Goal: Navigation & Orientation: Find specific page/section

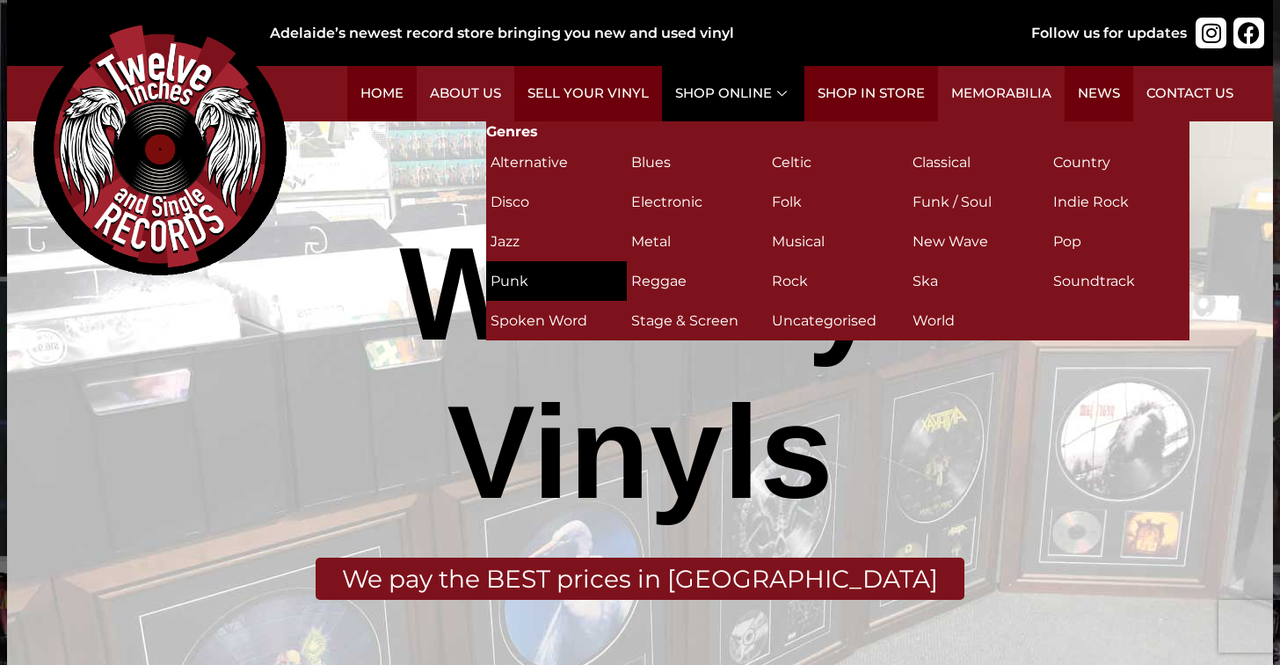
click at [519, 274] on h2 "Punk (24)" at bounding box center [557, 281] width 132 height 31
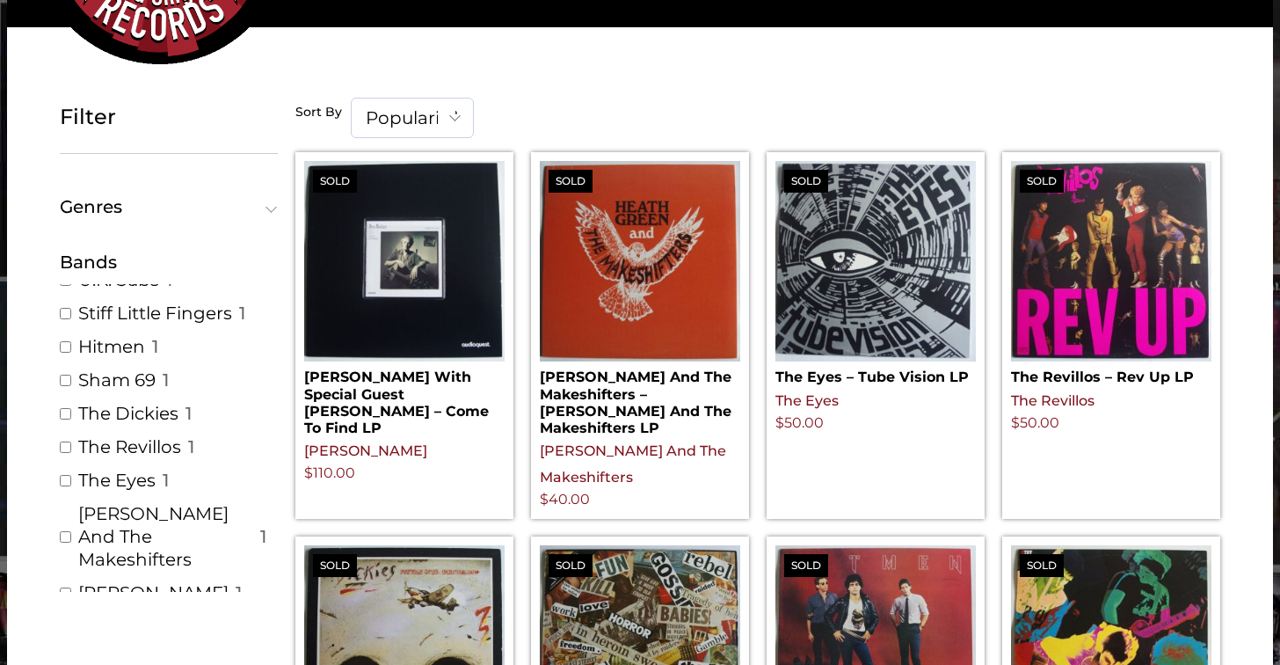
scroll to position [20, 0]
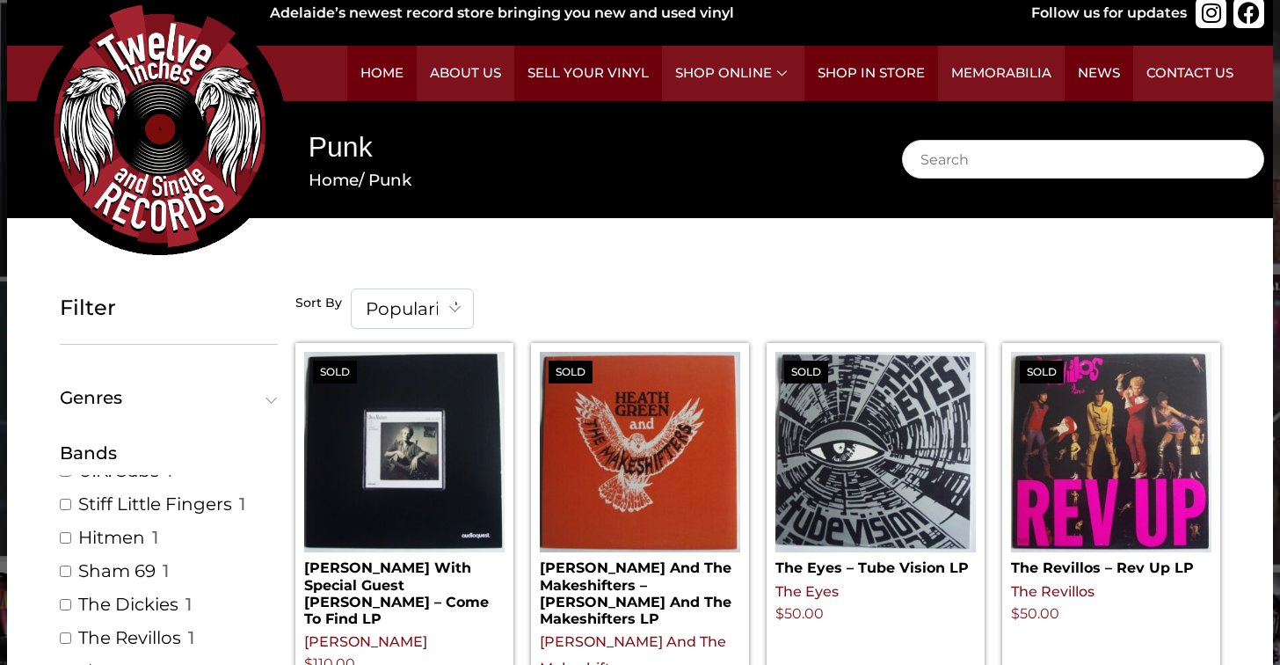
click at [369, 296] on span "Popularity" at bounding box center [412, 308] width 121 height 39
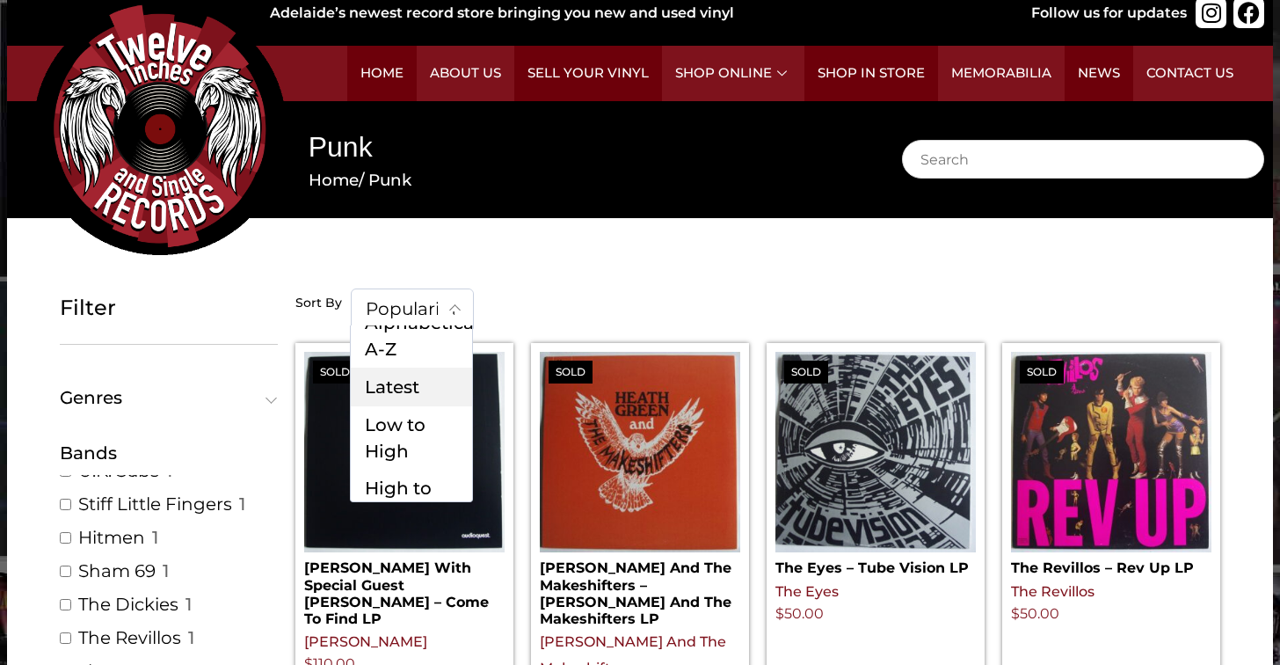
scroll to position [105, 0]
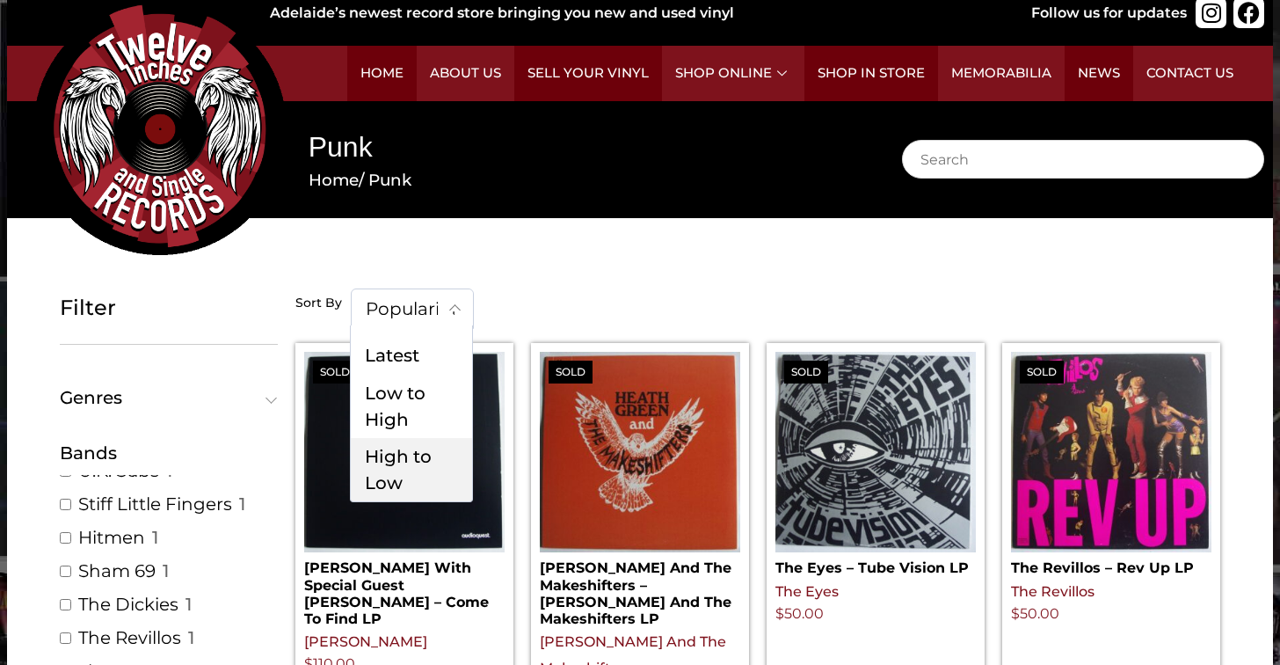
select select "price-desc"
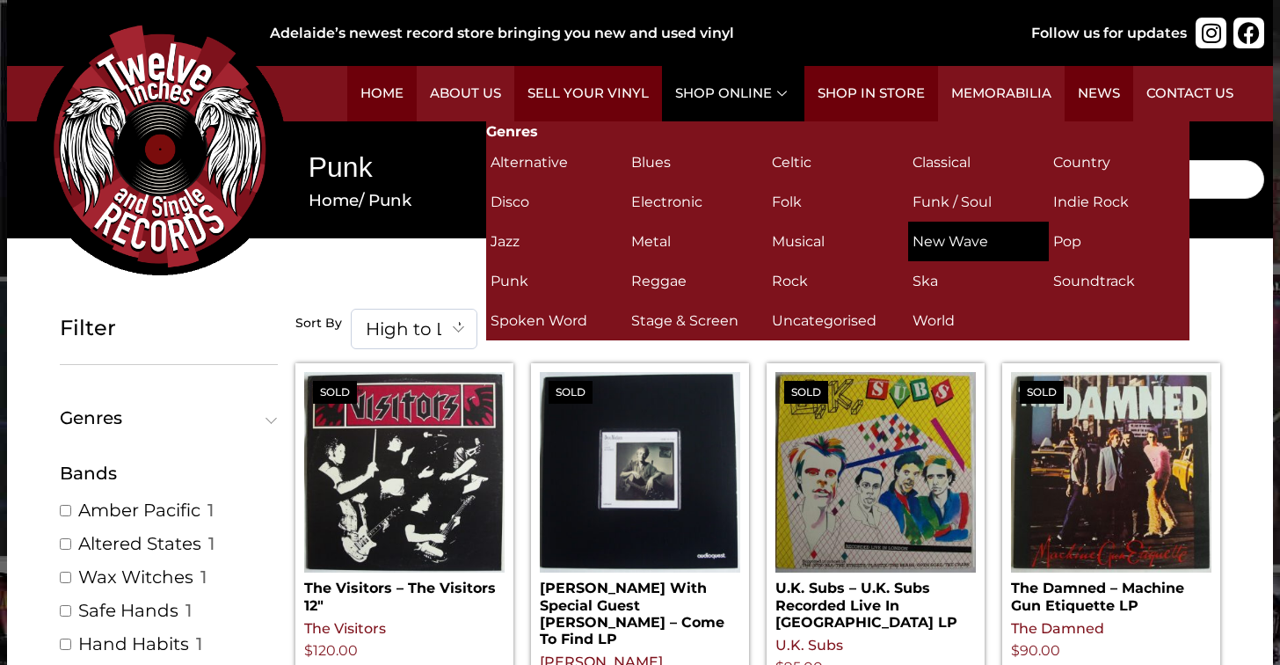
click at [941, 228] on h2 "New Wave (16)" at bounding box center [979, 241] width 132 height 31
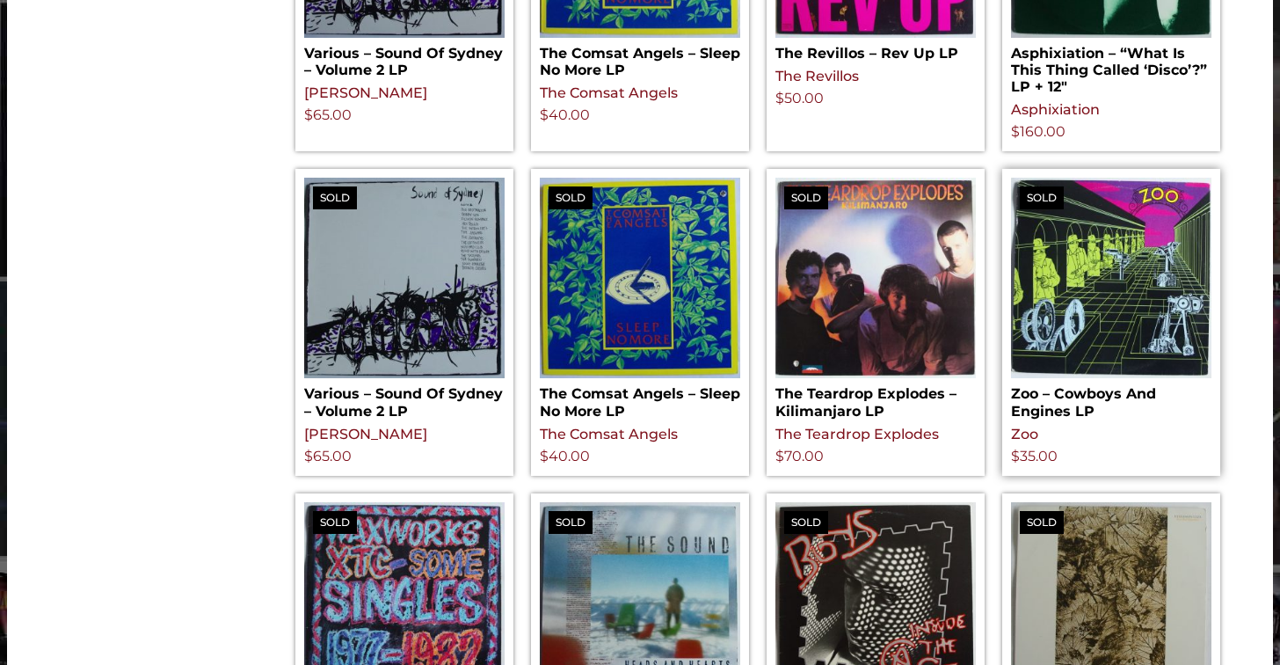
scroll to position [1261, 0]
